Goal: Navigation & Orientation: Go to known website

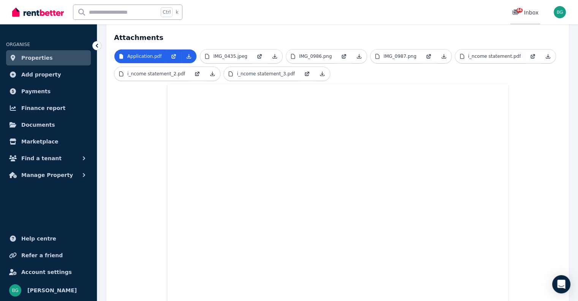
click at [524, 13] on div "44" at bounding box center [518, 13] width 12 height 8
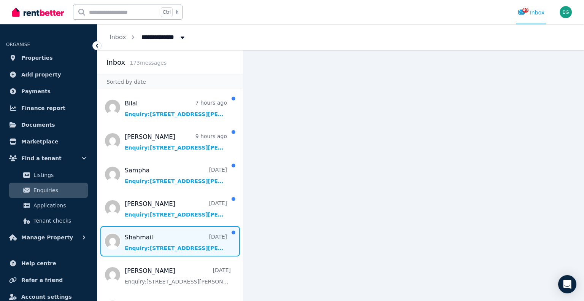
click at [181, 246] on span "Message list" at bounding box center [170, 241] width 146 height 30
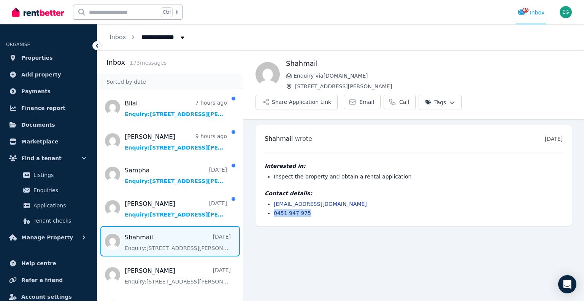
drag, startPoint x: 316, startPoint y: 195, endPoint x: 274, endPoint y: 194, distance: 41.8
click at [274, 209] on li "0451 947 975" at bounding box center [418, 213] width 289 height 8
copy link "0451 947 975"
click at [384, 228] on main "Back Shahmail Enquiry via RealEstate.com.au 65/142 Moore St, Liverpool Share Ap…" at bounding box center [413, 175] width 341 height 251
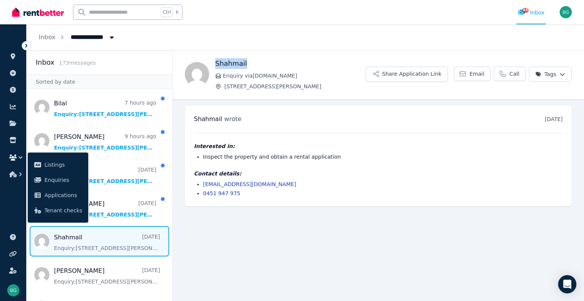
drag, startPoint x: 251, startPoint y: 63, endPoint x: 214, endPoint y: 65, distance: 36.2
click at [214, 65] on div "Shahmail Enquiry via RealEstate.com.au 65/142 Moore St, Liverpool Share Applica…" at bounding box center [378, 74] width 411 height 32
copy h1 "Shahmail"
drag, startPoint x: 270, startPoint y: 182, endPoint x: 202, endPoint y: 185, distance: 68.1
click at [202, 185] on ul "sh.hmail123@gmail.com 0451 947 975" at bounding box center [378, 188] width 369 height 17
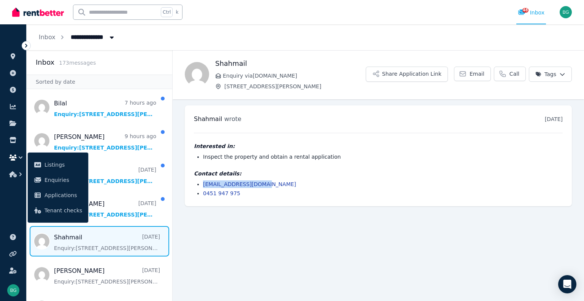
copy link "sh.hmail123@gmail.com"
click at [307, 167] on div "Interested in: Inspect the property and obtain a rental application Contact det…" at bounding box center [378, 165] width 369 height 64
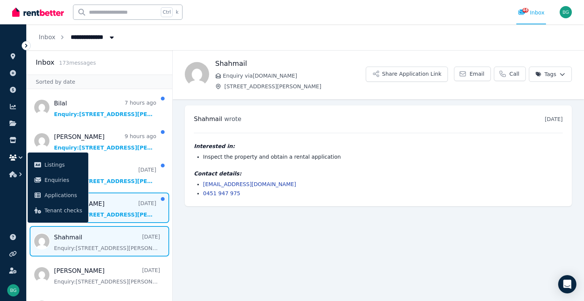
click at [114, 216] on span "Message list" at bounding box center [100, 207] width 146 height 30
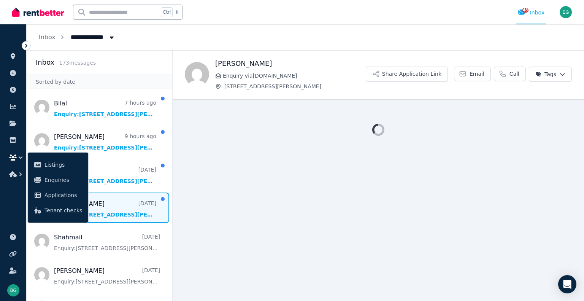
click at [8, 209] on ul "ORGANISE Properties Add property Payments Finance report Documents Marketplace …" at bounding box center [13, 166] width 26 height 269
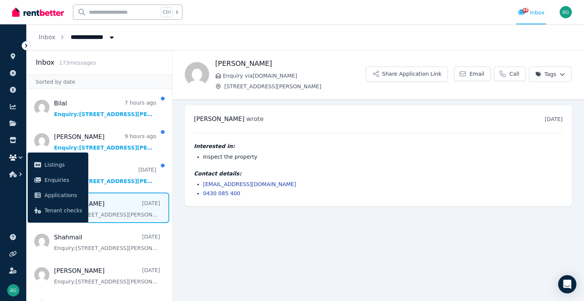
click at [21, 157] on icon "button" at bounding box center [21, 158] width 8 height 8
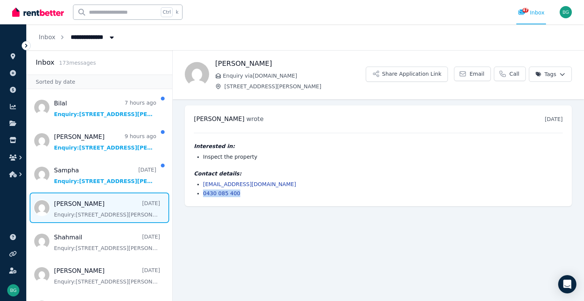
drag, startPoint x: 219, startPoint y: 194, endPoint x: 202, endPoint y: 194, distance: 16.3
click at [202, 194] on ul "kcriollo0102@gmail.com 0430 085 400" at bounding box center [378, 188] width 369 height 17
copy link "0430 085 400"
drag, startPoint x: 259, startPoint y: 62, endPoint x: 231, endPoint y: 69, distance: 28.7
click at [214, 64] on div "Karen Criollo Enquiry via RealEstate.com.au 65/142 Moore St, Liverpool Share Ap…" at bounding box center [378, 74] width 411 height 32
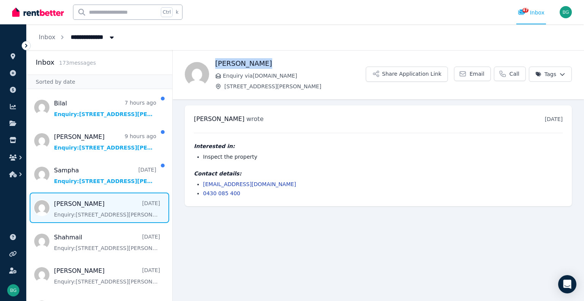
copy h1 "Karen Criollo"
drag, startPoint x: 268, startPoint y: 185, endPoint x: 198, endPoint y: 185, distance: 69.6
click at [203, 185] on li "kcriollo0102@gmail.com" at bounding box center [383, 184] width 360 height 8
copy link "kcriollo0102@gmail.com"
click at [362, 214] on main "Back Karen Criollo Enquiry via RealEstate.com.au 65/142 Moore St, Liverpool Sha…" at bounding box center [378, 175] width 411 height 251
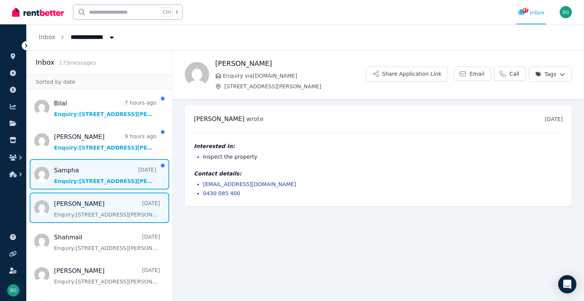
click at [102, 167] on span "Message list" at bounding box center [100, 174] width 146 height 30
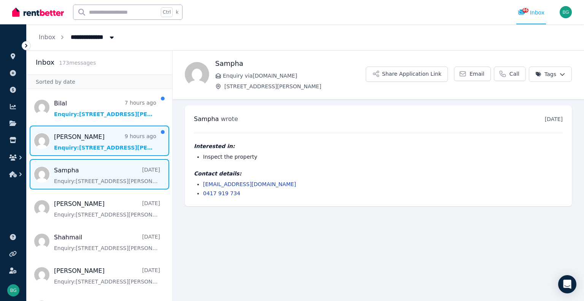
click at [75, 147] on span "Message list" at bounding box center [100, 140] width 146 height 30
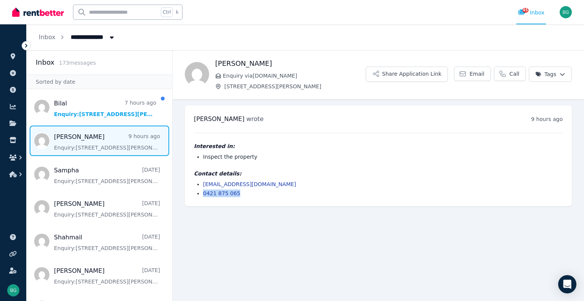
drag, startPoint x: 244, startPoint y: 192, endPoint x: 202, endPoint y: 195, distance: 42.0
click at [202, 195] on ul "keshav00024@gmail.com 0421 875 065" at bounding box center [378, 188] width 369 height 17
copy link "0421 875 065"
click at [309, 237] on main "Back Keshav Rayamajhi Enquiry via RealEstate.com.au 65/142 Moore St, Liverpool …" at bounding box center [378, 175] width 411 height 251
drag, startPoint x: 269, startPoint y: 184, endPoint x: 202, endPoint y: 185, distance: 66.9
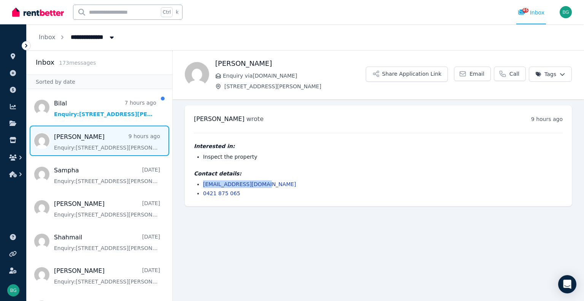
click at [202, 185] on ul "keshav00024@gmail.com 0421 875 065" at bounding box center [378, 188] width 369 height 17
copy link "keshav00024@gmail.com"
click at [372, 207] on ul "Keshav Rayamajhi wrote 9 hours ago 11:49 pm on Sun, 10 Aug 2025 Interested in: …" at bounding box center [378, 155] width 411 height 113
drag, startPoint x: 280, startPoint y: 62, endPoint x: 213, endPoint y: 64, distance: 67.0
click at [213, 64] on div "Keshav Rayamajhi Enquiry via RealEstate.com.au 65/142 Moore St, Liverpool Share…" at bounding box center [378, 74] width 411 height 32
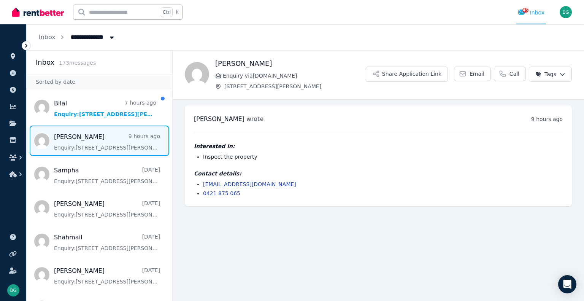
copy h1 "Keshav Rayamajhi"
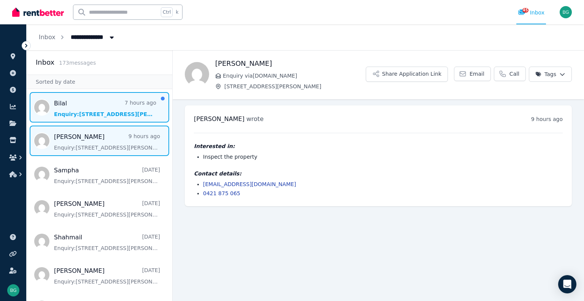
click at [106, 113] on span "Message list" at bounding box center [100, 107] width 146 height 30
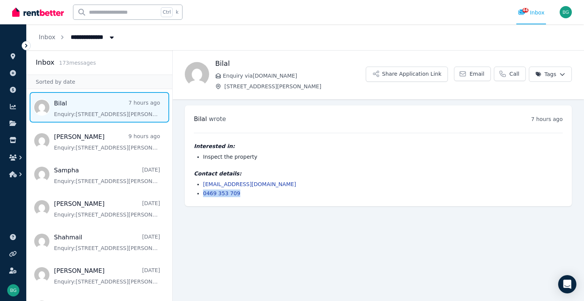
drag, startPoint x: 247, startPoint y: 192, endPoint x: 202, endPoint y: 196, distance: 45.4
click at [202, 196] on ul "bilalsaeed600@gmail.com 0469 353 709" at bounding box center [378, 188] width 369 height 17
copy link "0469 353 709"
click at [313, 221] on main "Back Bilal Enquiry via RealEstate.com.au 65/142 Moore St, Liverpool Share Appli…" at bounding box center [378, 175] width 411 height 251
drag, startPoint x: 275, startPoint y: 181, endPoint x: 198, endPoint y: 185, distance: 76.9
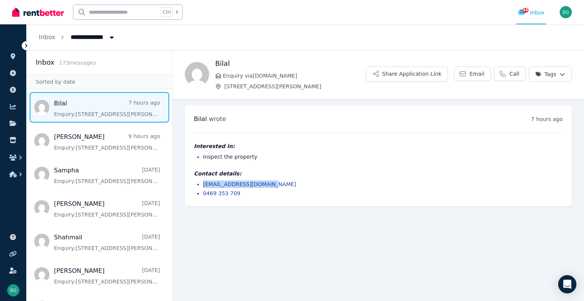
click at [203, 185] on li "bilalsaeed600@gmail.com" at bounding box center [383, 184] width 360 height 8
click at [346, 192] on li "0469 353 709" at bounding box center [383, 193] width 360 height 8
